Goal: Task Accomplishment & Management: Use online tool/utility

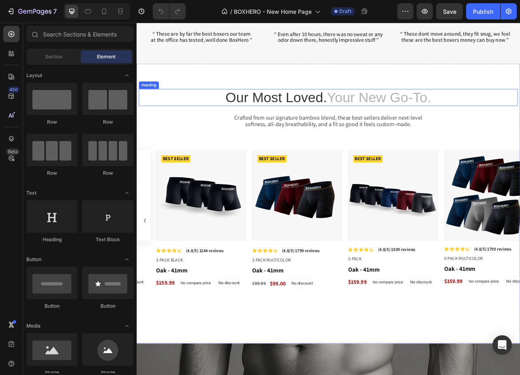
scroll to position [574, 0]
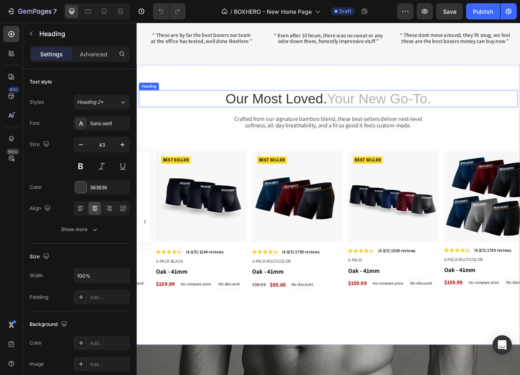
click at [302, 117] on h2 "Our Most Loved. Your New Go-To." at bounding box center [379, 119] width 481 height 21
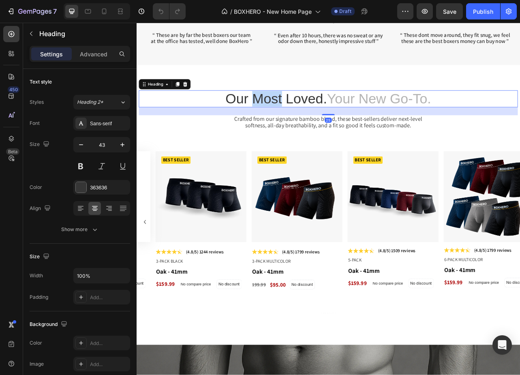
click at [302, 117] on h2 "Our Most Loved. Your New Go-To." at bounding box center [379, 119] width 481 height 21
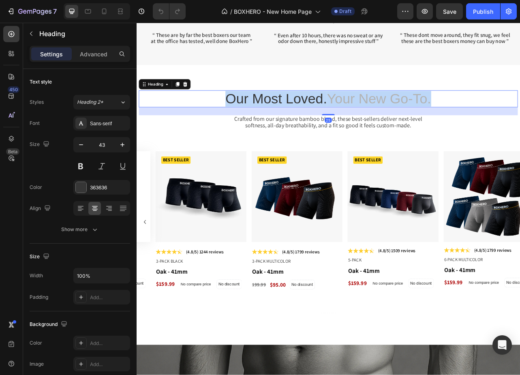
click at [302, 117] on p "Our Most Loved. Your New Go-To." at bounding box center [379, 119] width 479 height 20
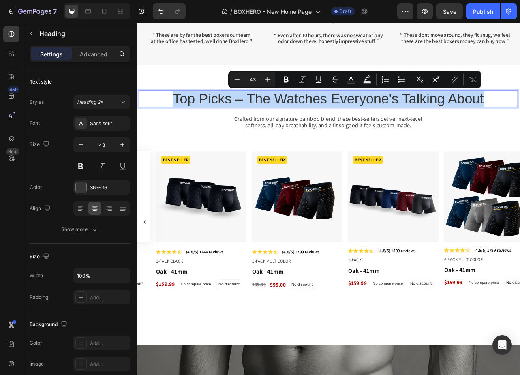
drag, startPoint x: 580, startPoint y: 117, endPoint x: 165, endPoint y: 117, distance: 415.5
click at [165, 117] on p "Top Picks – The Watches Everyone's Talking About" at bounding box center [379, 119] width 479 height 20
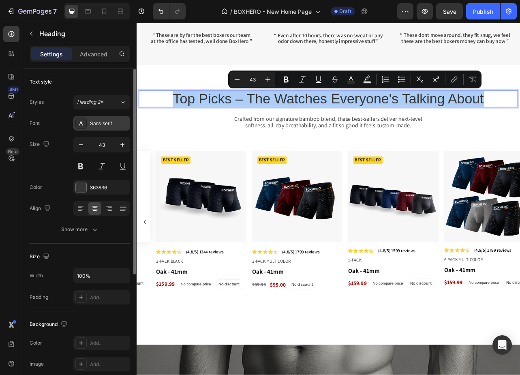
click at [102, 127] on div "Sans-serif" at bounding box center [101, 123] width 57 height 15
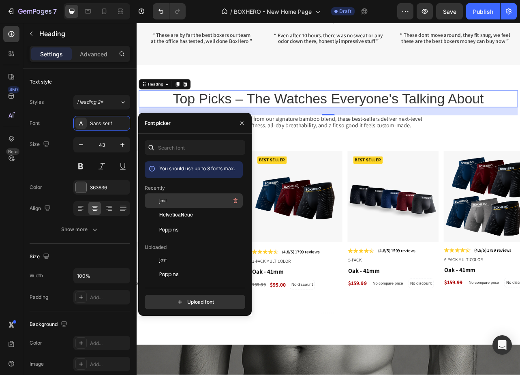
click at [164, 204] on div "Jost" at bounding box center [200, 201] width 82 height 10
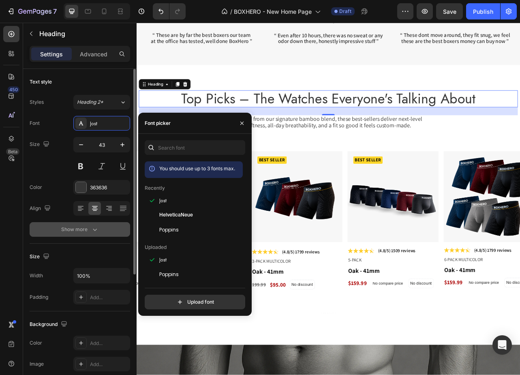
click at [85, 228] on div "Show more" at bounding box center [80, 229] width 38 height 8
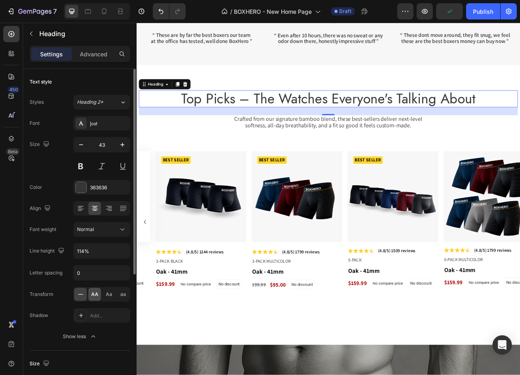
click at [96, 295] on span "AA" at bounding box center [94, 294] width 7 height 7
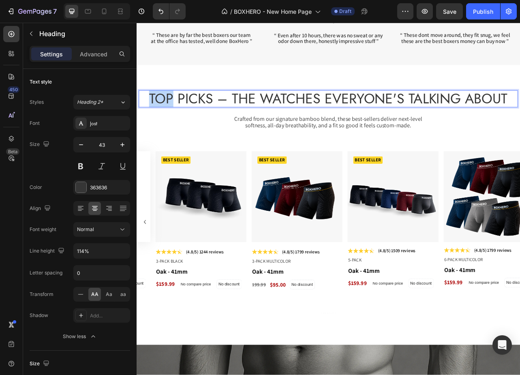
click at [177, 122] on p "Top Picks – The Watches Everyone's Talking About" at bounding box center [379, 119] width 479 height 20
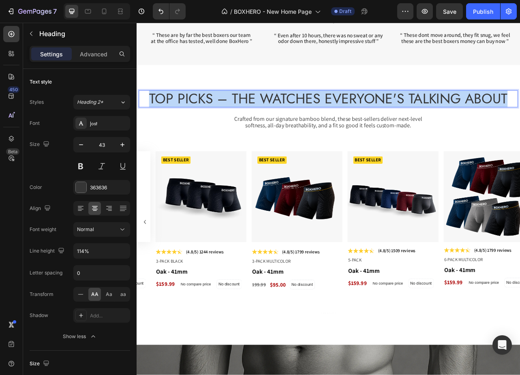
click at [177, 122] on p "Top Picks – The Watches Everyone's Talking About" at bounding box center [379, 119] width 479 height 20
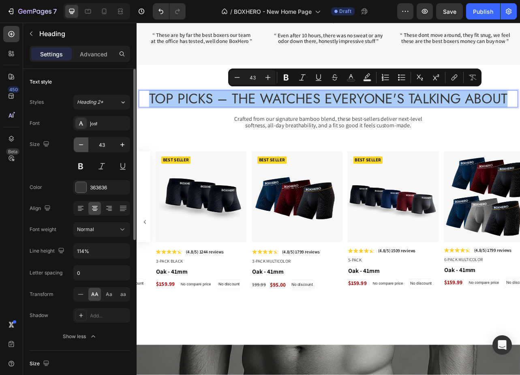
click at [83, 147] on icon "button" at bounding box center [81, 145] width 8 height 8
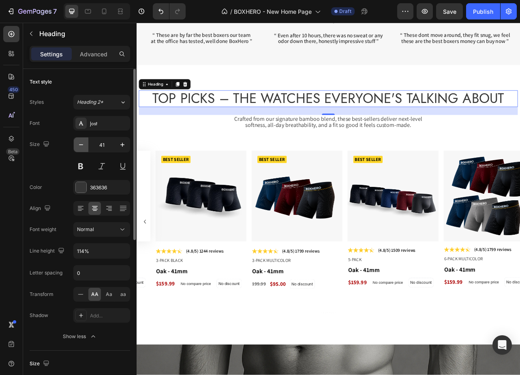
click at [83, 147] on icon "button" at bounding box center [81, 145] width 8 height 8
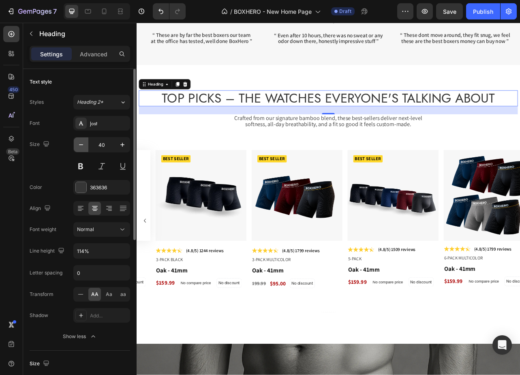
click at [83, 147] on icon "button" at bounding box center [81, 145] width 8 height 8
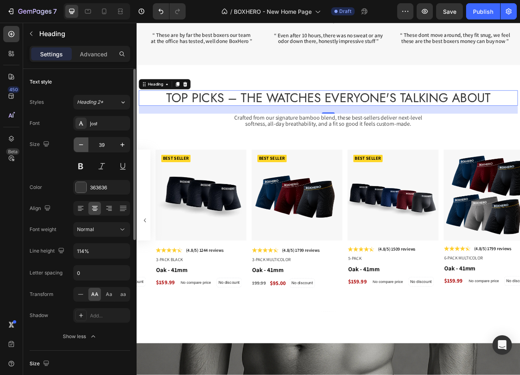
click at [82, 147] on icon "button" at bounding box center [81, 145] width 8 height 8
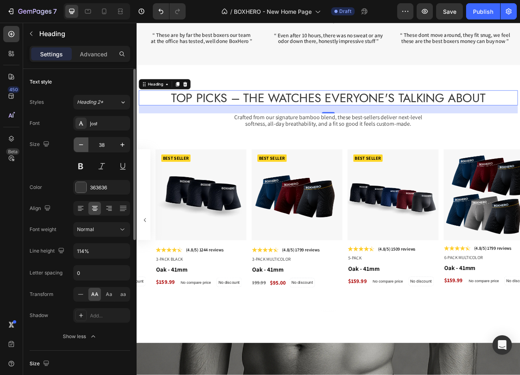
click at [82, 147] on icon "button" at bounding box center [81, 145] width 8 height 8
type input "37"
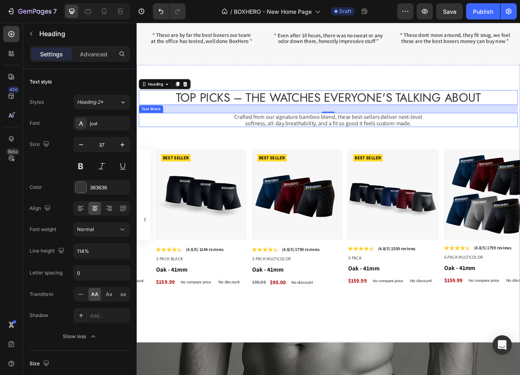
click at [295, 143] on p "Crafted from our signature bamboo blend, these best-sellers deliver next-level …" at bounding box center [380, 146] width 243 height 16
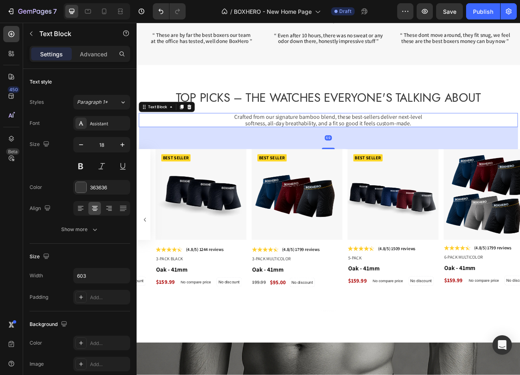
click at [295, 143] on p "Crafted from our signature bamboo blend, these best-sellers deliver next-level …" at bounding box center [380, 146] width 243 height 16
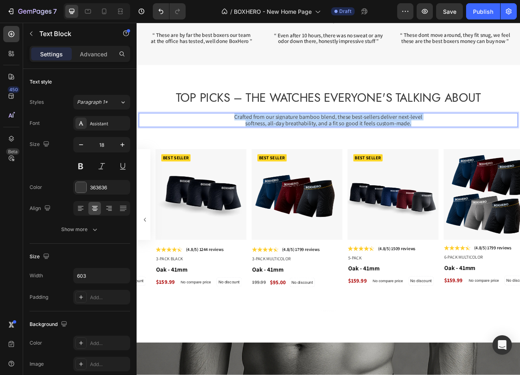
click at [295, 143] on p "Crafted from our signature bamboo blend, these best-sellers deliver next-level …" at bounding box center [380, 146] width 243 height 16
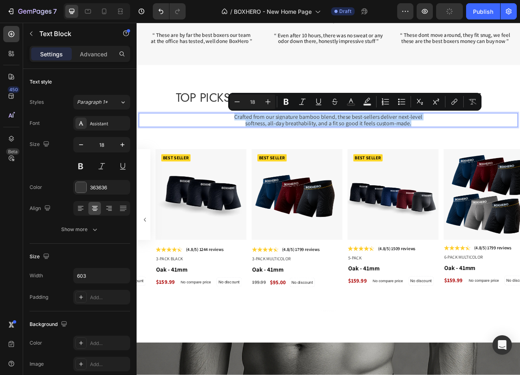
copy p "Crafted from our signature bamboo blend, these best-sellers deliver next-level …"
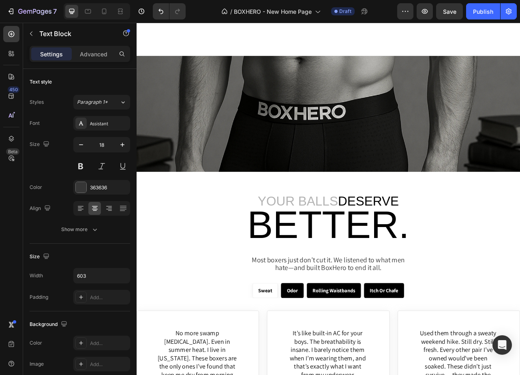
scroll to position [957, 0]
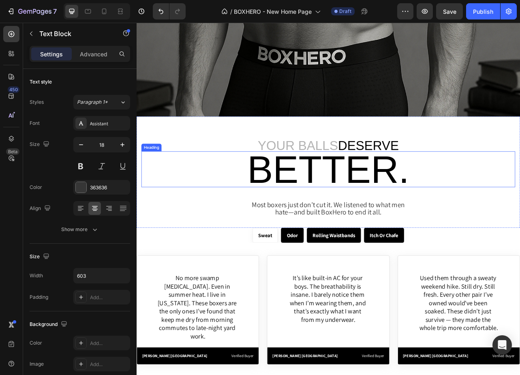
type input "16"
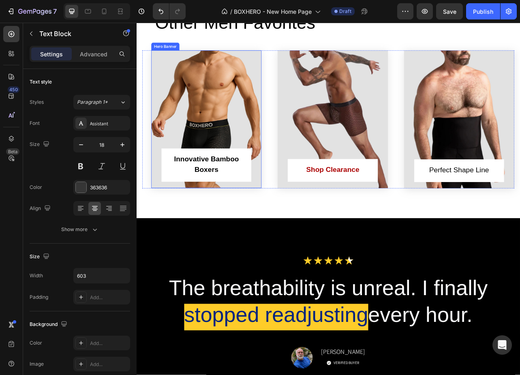
scroll to position [1835, 0]
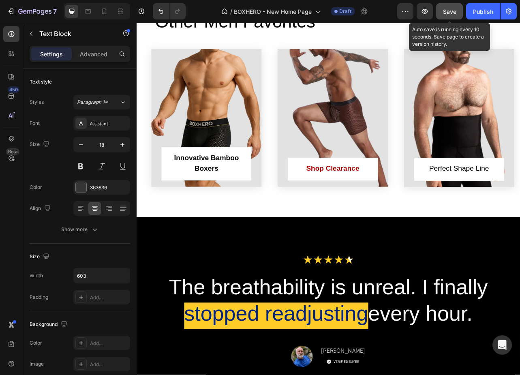
click at [446, 8] on span "Save" at bounding box center [449, 11] width 13 height 7
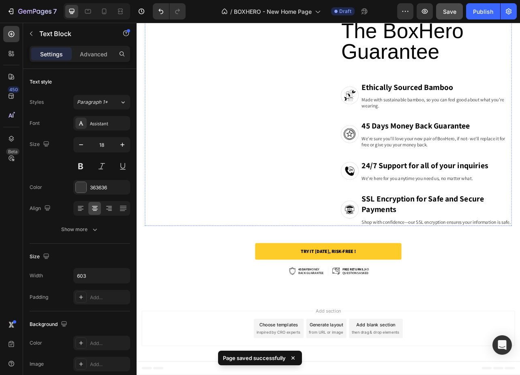
scroll to position [3686, 0]
